Goal: Navigation & Orientation: Find specific page/section

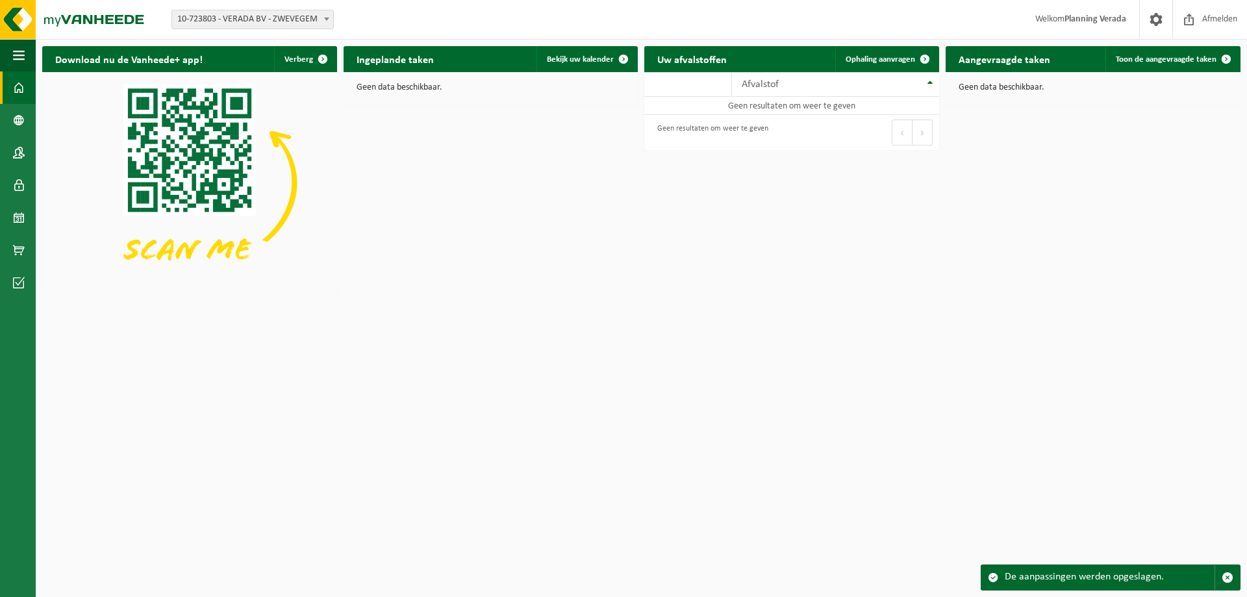
click at [618, 267] on div "Download nu de Vanheede+ app! Verberg Ingeplande taken Bekijk uw kalender Geen …" at bounding box center [641, 172] width 1205 height 264
click at [8, 153] on link "Contactpersonen" at bounding box center [18, 152] width 36 height 32
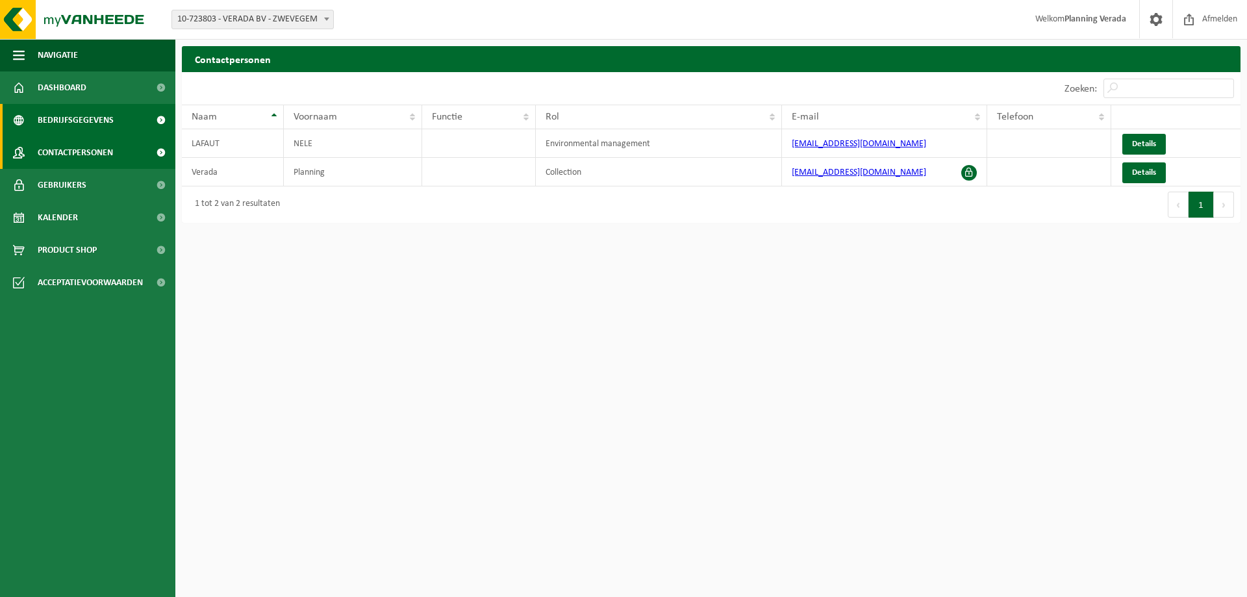
click at [51, 120] on span "Bedrijfsgegevens" at bounding box center [76, 120] width 76 height 32
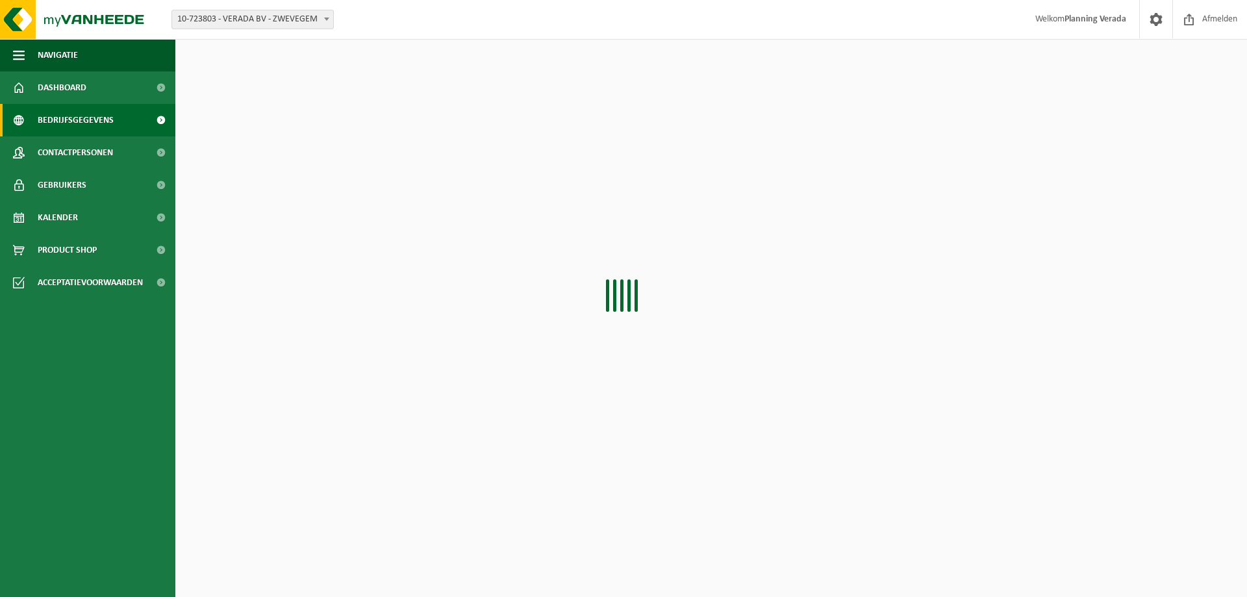
click at [55, 216] on span "Kalender" at bounding box center [58, 217] width 40 height 32
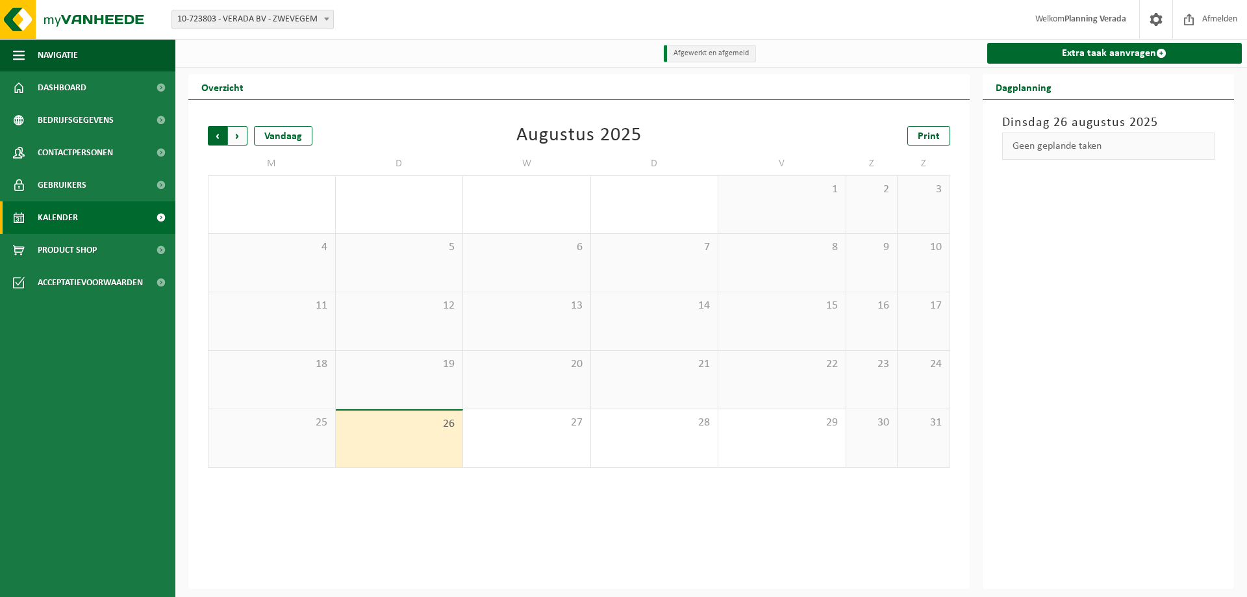
click at [238, 141] on span "Volgende" at bounding box center [237, 135] width 19 height 19
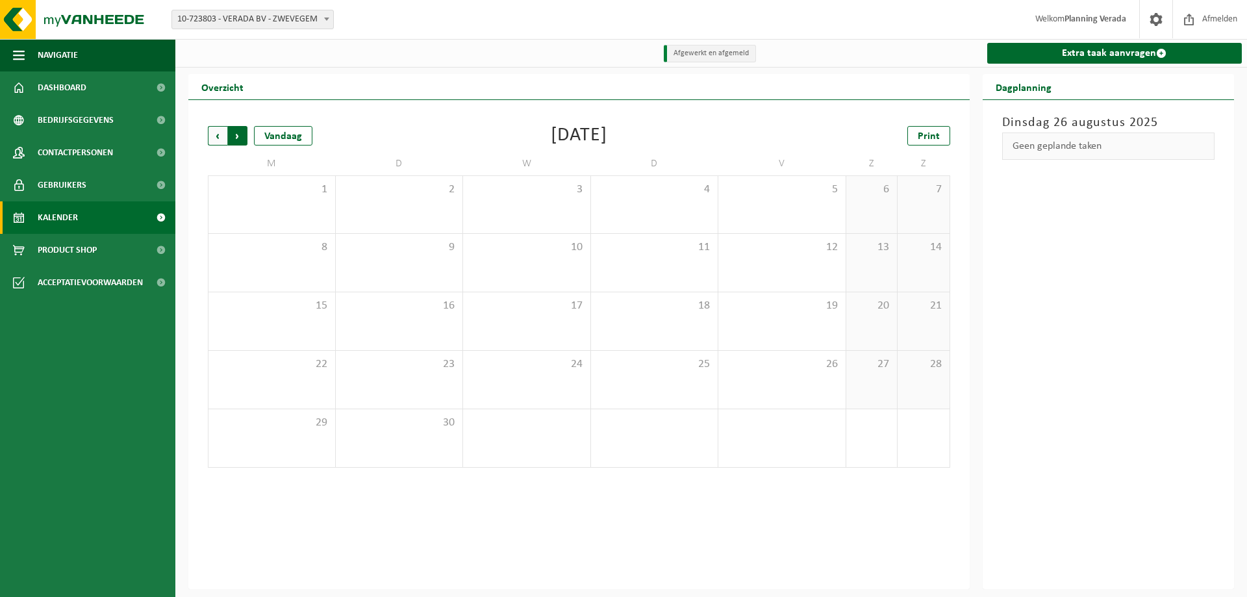
click at [218, 138] on span "Vorige" at bounding box center [217, 135] width 19 height 19
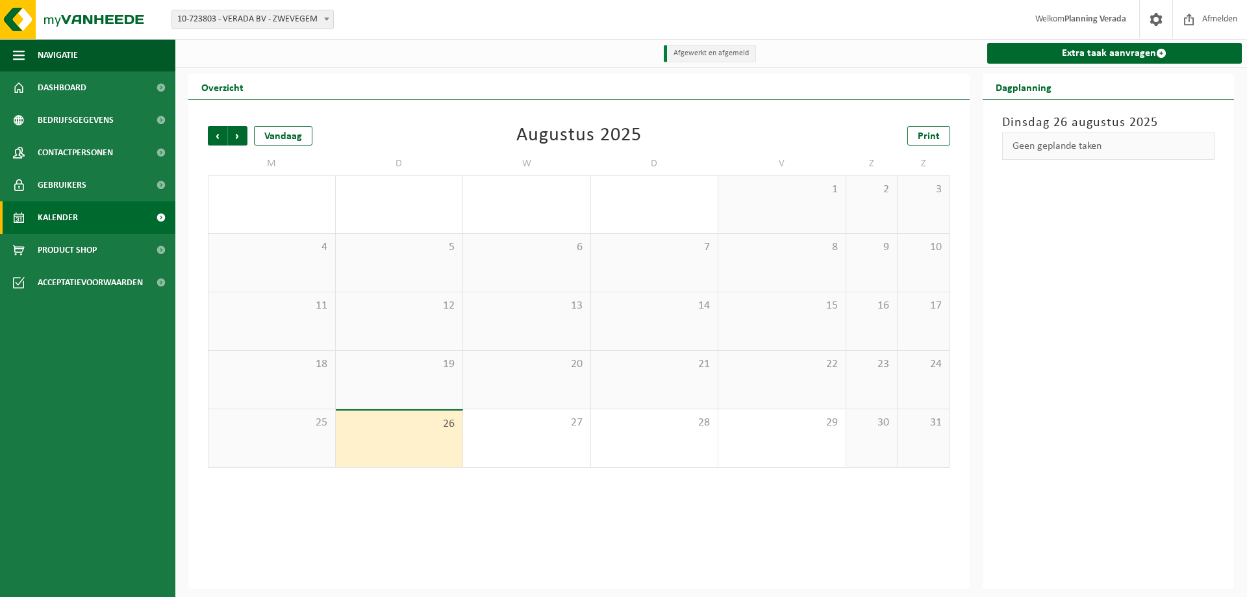
click at [218, 138] on span "Vorige" at bounding box center [217, 135] width 19 height 19
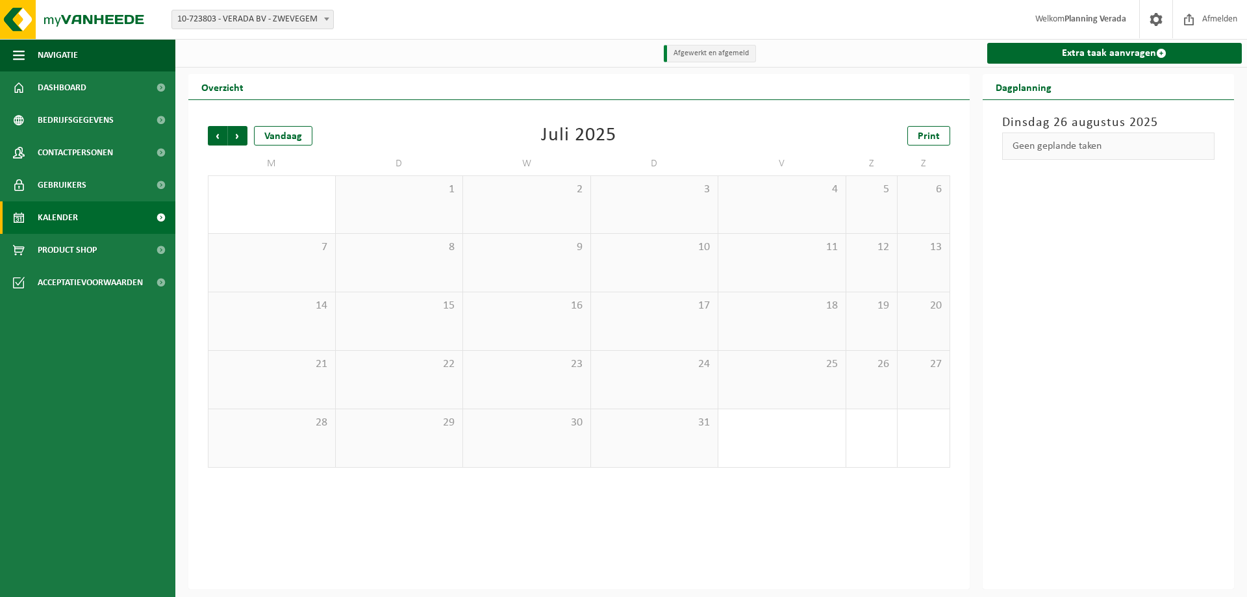
click at [218, 138] on span "Vorige" at bounding box center [217, 135] width 19 height 19
